Goal: Information Seeking & Learning: Learn about a topic

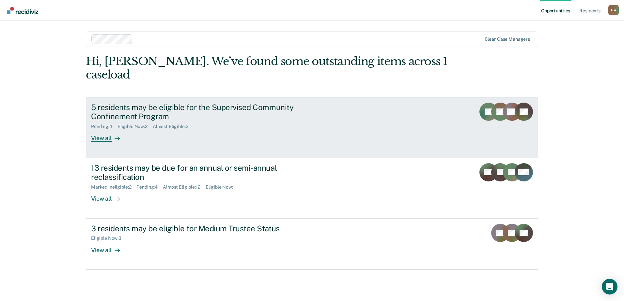
click at [109, 129] on div "View all" at bounding box center [109, 135] width 37 height 13
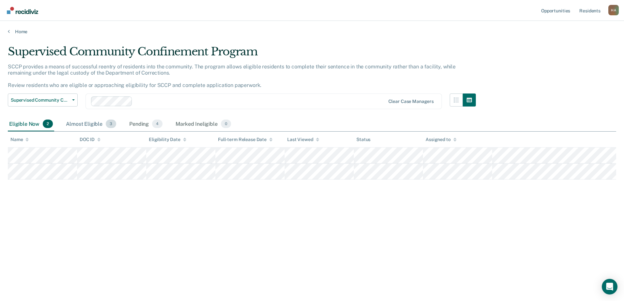
click at [89, 127] on div "Almost Eligible 3" at bounding box center [91, 124] width 53 height 14
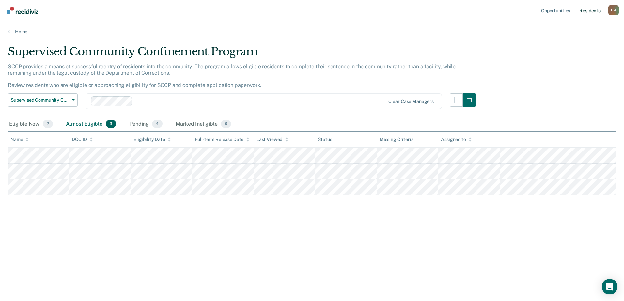
click at [585, 9] on link "Resident s" at bounding box center [590, 10] width 24 height 21
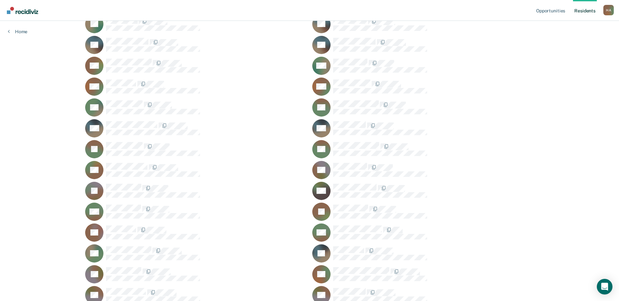
scroll to position [685, 0]
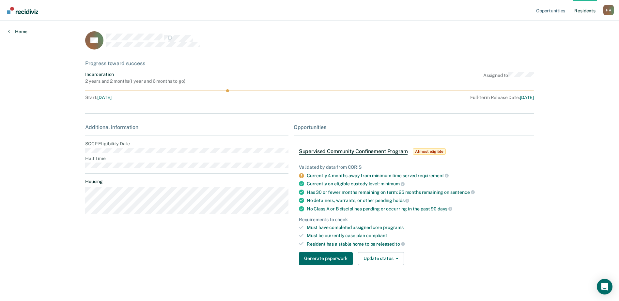
click at [25, 29] on link "Home" at bounding box center [18, 32] width 20 height 6
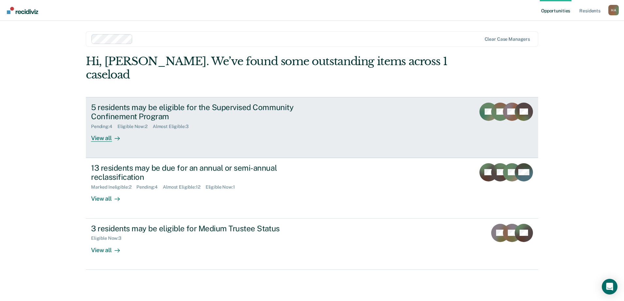
click at [224, 121] on div "Pending : 4 Eligible Now : 2 Almost Eligible : 3" at bounding box center [205, 125] width 229 height 8
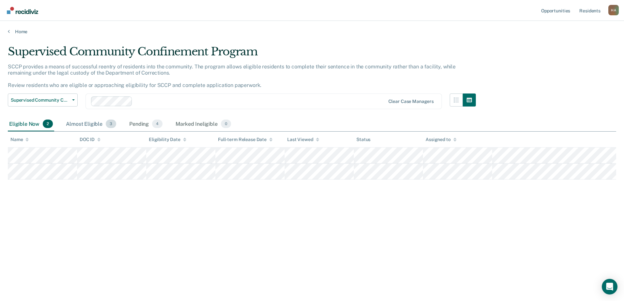
click at [88, 126] on div "Almost Eligible 3" at bounding box center [91, 124] width 53 height 14
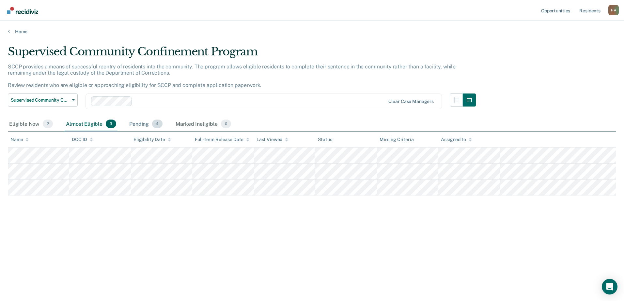
click at [141, 122] on div "Pending 4" at bounding box center [146, 124] width 36 height 14
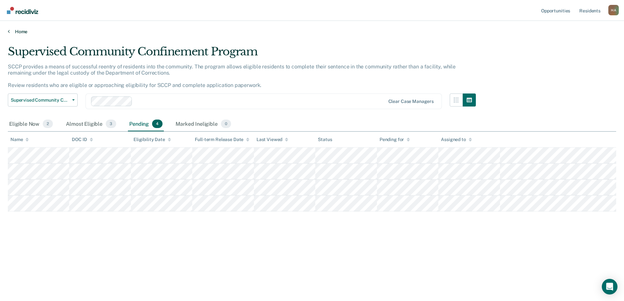
click at [19, 31] on link "Home" at bounding box center [312, 32] width 608 height 6
